Goal: Task Accomplishment & Management: Use online tool/utility

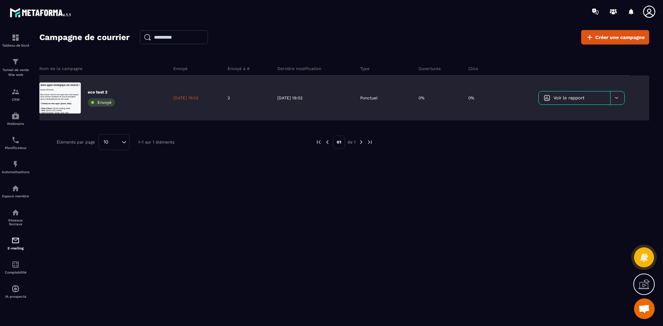
click at [620, 97] on div at bounding box center [617, 98] width 14 height 13
click at [118, 94] on div "eco test 2 Envoyé" at bounding box center [103, 98] width 129 height 45
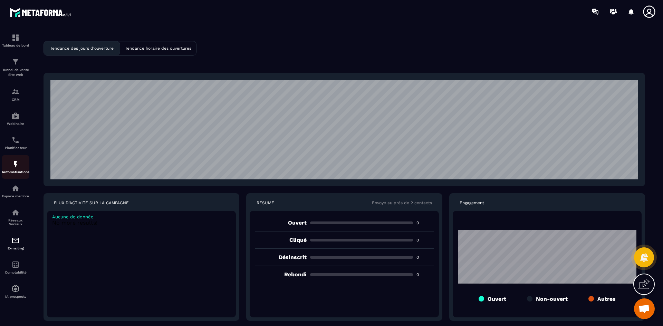
click at [19, 169] on div "Automatisations" at bounding box center [16, 167] width 28 height 14
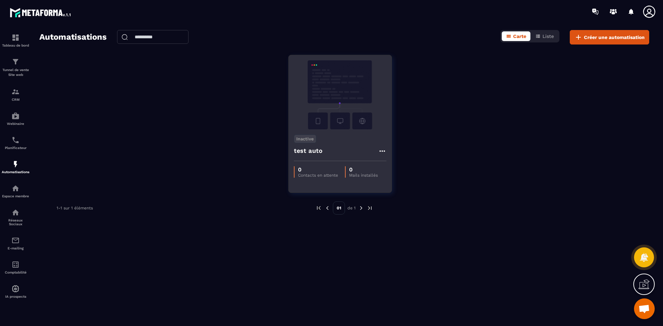
click at [347, 117] on img at bounding box center [340, 94] width 93 height 69
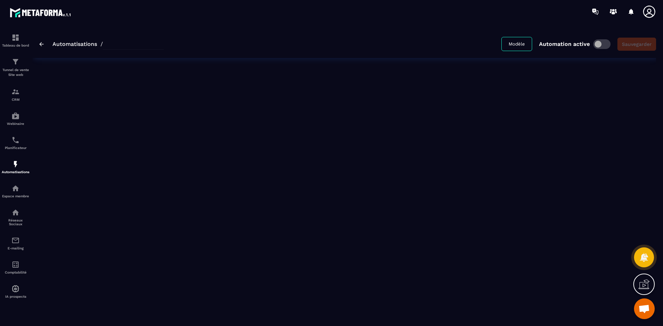
type input "*********"
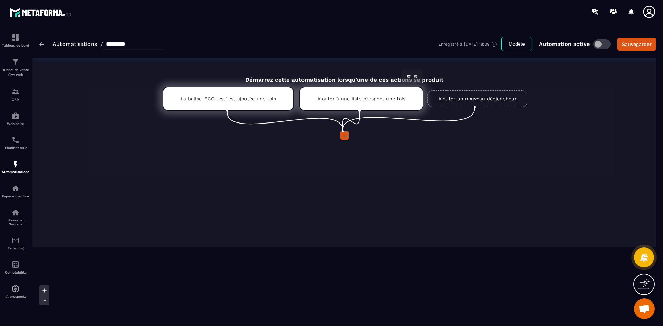
click at [359, 95] on div "Ajouter à une liste prospect une fois" at bounding box center [361, 99] width 124 height 24
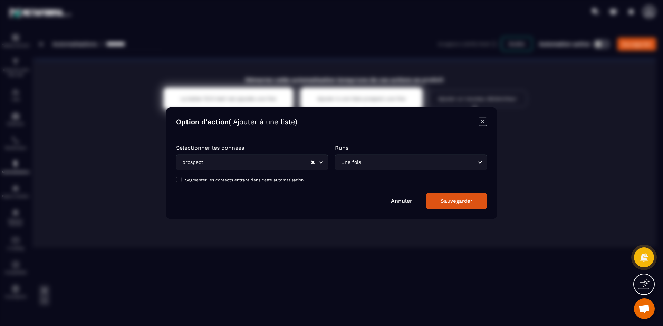
click at [405, 201] on link "Annuler" at bounding box center [401, 201] width 21 height 7
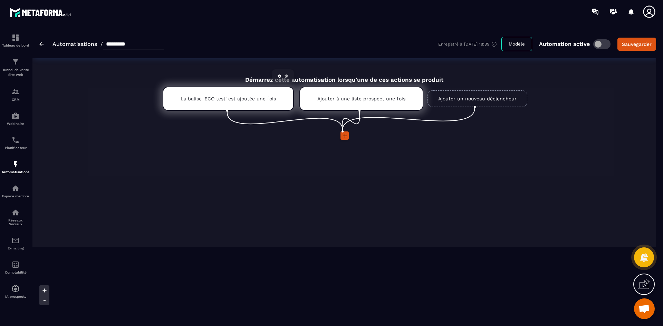
click at [247, 97] on p "La balise 'ECO test' est ajoutée une fois" at bounding box center [228, 99] width 95 height 6
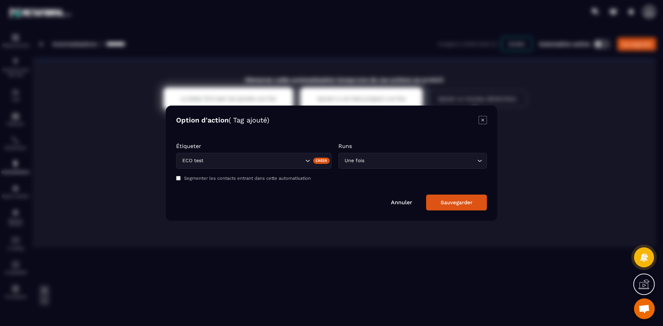
click at [410, 204] on link "Annuler" at bounding box center [401, 202] width 21 height 7
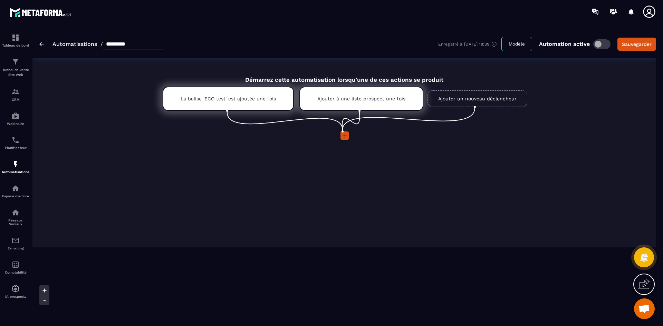
click at [348, 140] on span at bounding box center [345, 136] width 8 height 8
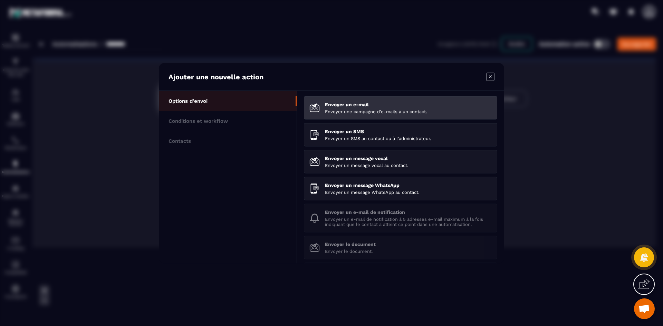
click at [369, 102] on p "Envoyer un e-mail" at bounding box center [408, 105] width 167 height 6
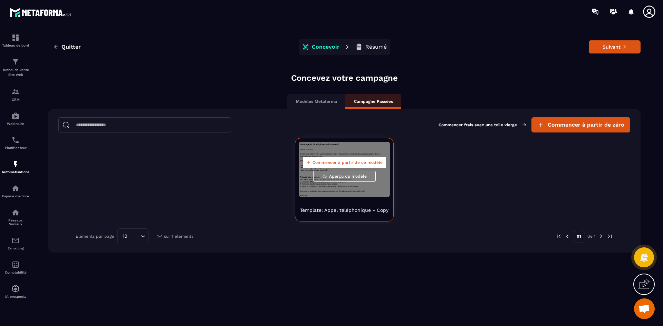
click at [360, 161] on span "Commencer à partir de ce modèle" at bounding box center [348, 163] width 70 height 6
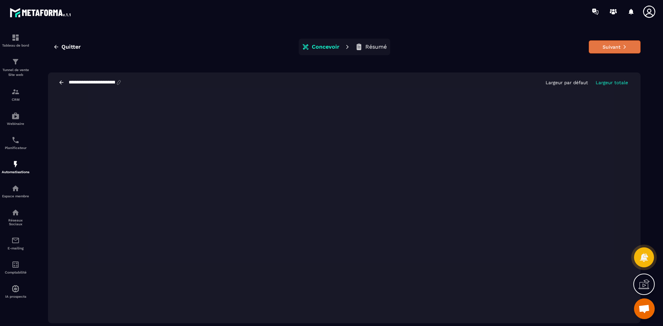
click at [618, 48] on button "Suivant" at bounding box center [615, 46] width 52 height 13
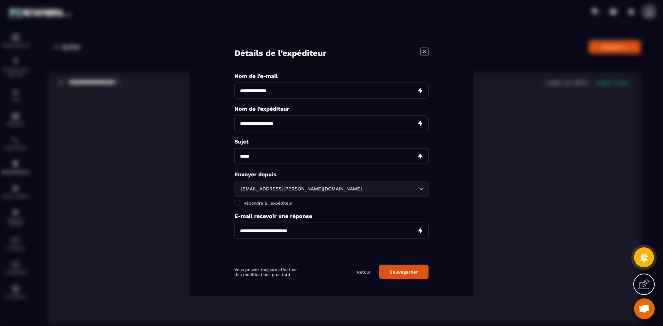
click at [360, 272] on link "Retour" at bounding box center [363, 272] width 13 height 6
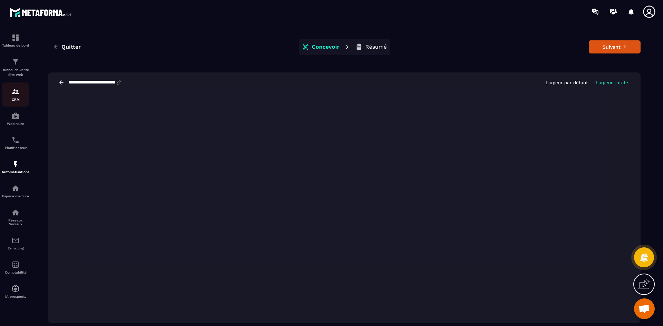
click at [13, 96] on div "CRM" at bounding box center [16, 95] width 28 height 14
